Goal: Information Seeking & Learning: Learn about a topic

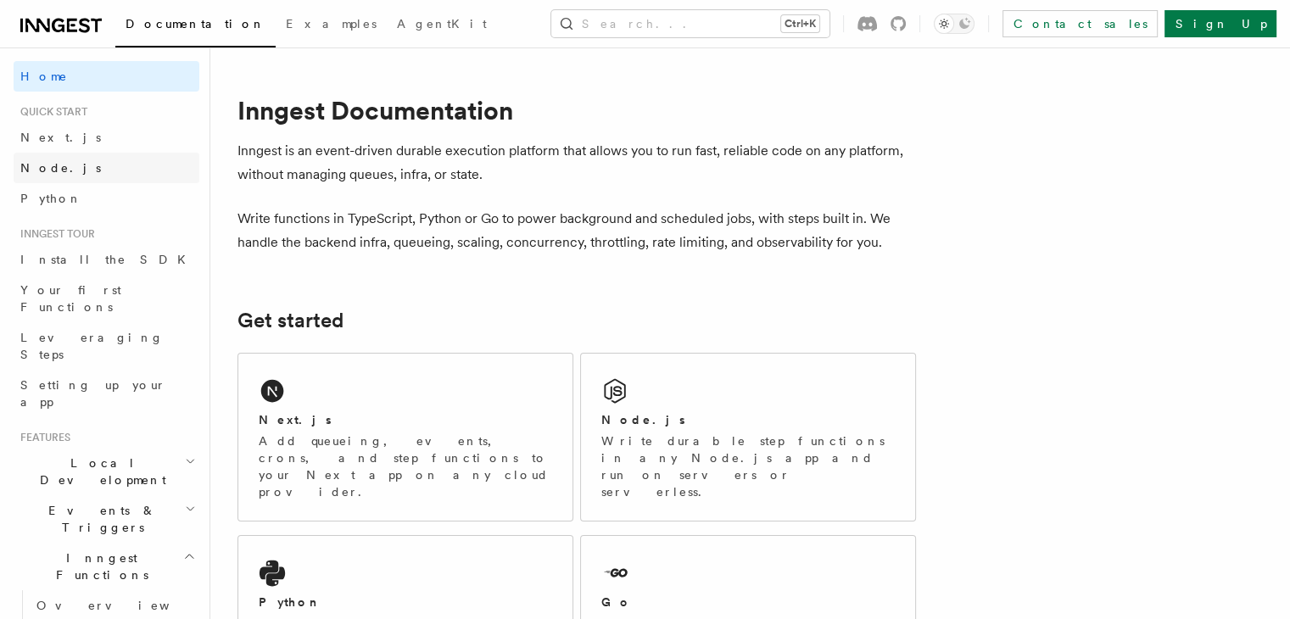
click at [64, 166] on link "Node.js" at bounding box center [107, 168] width 186 height 31
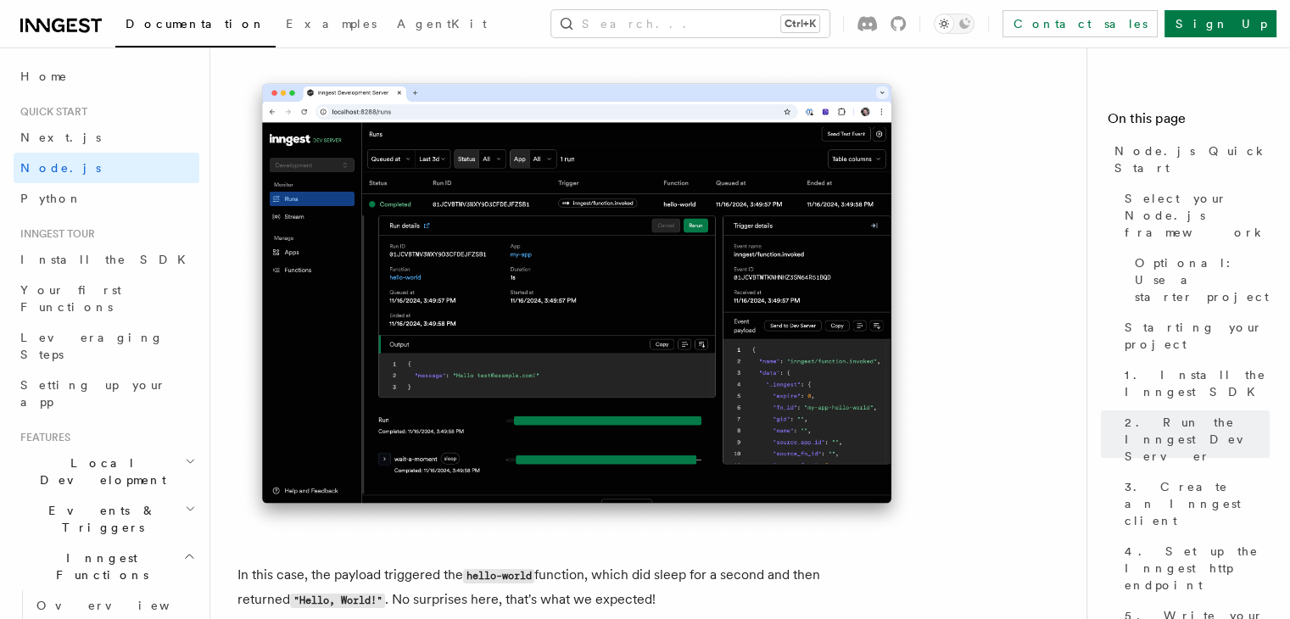
scroll to position [6432, 0]
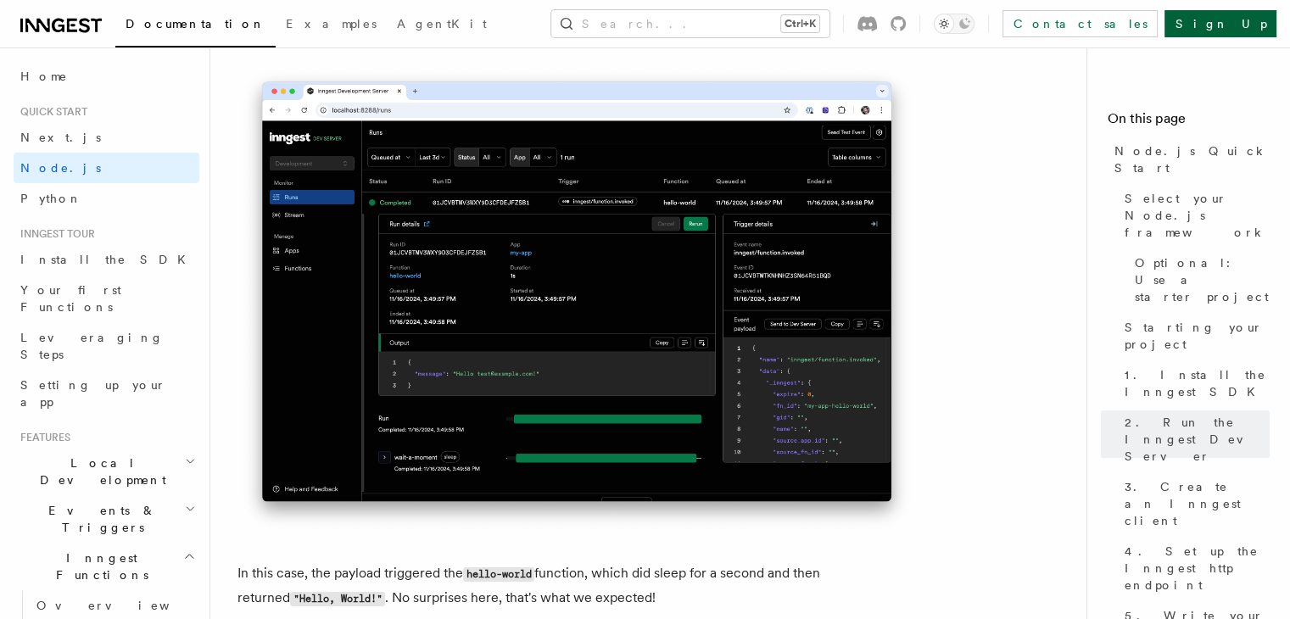
click at [1248, 26] on link "Sign Up" at bounding box center [1220, 23] width 112 height 27
